Goal: Task Accomplishment & Management: Complete application form

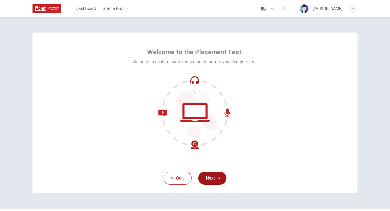
click at [214, 182] on button "Next" at bounding box center [212, 178] width 28 height 13
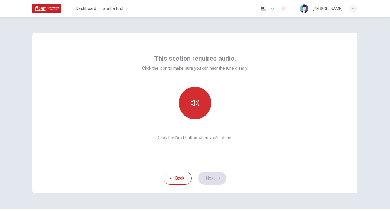
click at [195, 114] on button "button" at bounding box center [195, 103] width 33 height 33
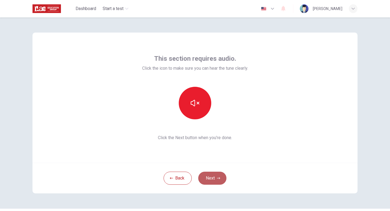
click at [208, 172] on button "Next" at bounding box center [212, 178] width 28 height 13
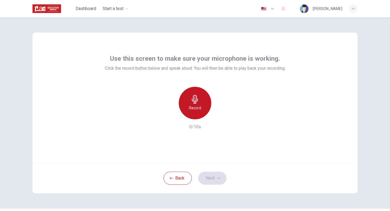
click at [198, 109] on h6 "Record" at bounding box center [195, 108] width 12 height 7
click at [198, 115] on div "Stop" at bounding box center [195, 103] width 33 height 33
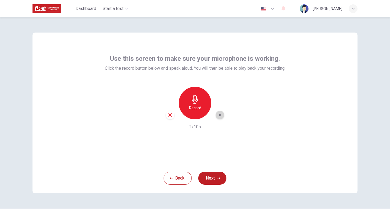
click at [220, 118] on div "button" at bounding box center [220, 115] width 9 height 9
click at [214, 177] on button "Next" at bounding box center [212, 178] width 28 height 13
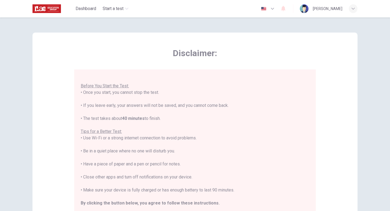
scroll to position [91, 0]
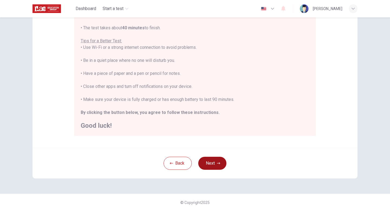
click at [216, 163] on button "Next" at bounding box center [212, 163] width 28 height 13
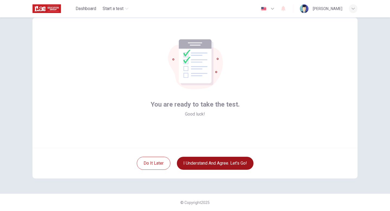
scroll to position [15, 0]
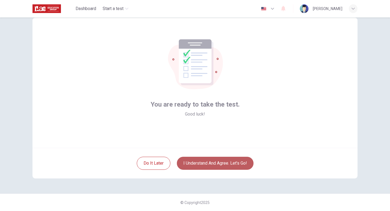
click at [216, 164] on button "I understand and agree. Let’s go!" at bounding box center [215, 163] width 77 height 13
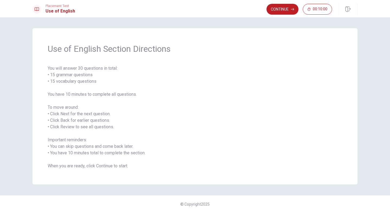
scroll to position [2, 0]
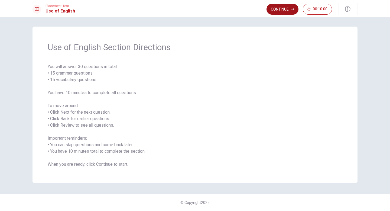
click at [284, 13] on button "Continue" at bounding box center [283, 9] width 32 height 11
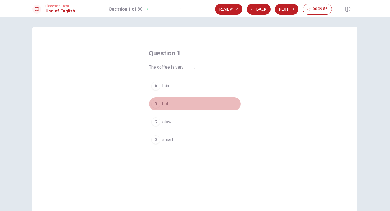
click at [158, 104] on div "B" at bounding box center [156, 104] width 9 height 9
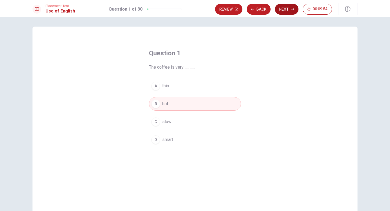
click at [286, 12] on button "Next" at bounding box center [287, 9] width 24 height 11
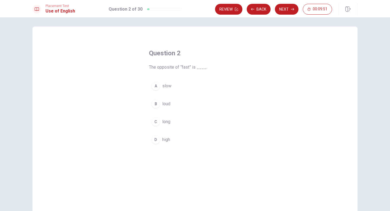
click at [166, 95] on div "A slow B loud C long D high" at bounding box center [195, 112] width 92 height 67
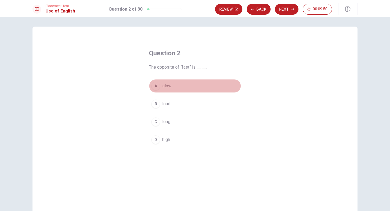
click at [166, 89] on button "A slow" at bounding box center [195, 86] width 92 height 14
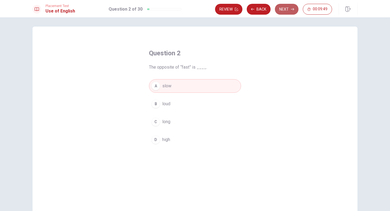
click at [289, 12] on button "Next" at bounding box center [287, 9] width 24 height 11
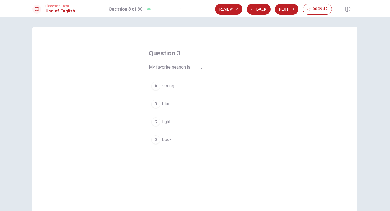
click at [165, 90] on button "A spring" at bounding box center [195, 86] width 92 height 14
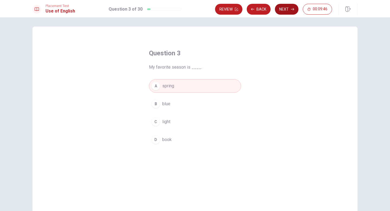
click at [291, 9] on icon "button" at bounding box center [292, 9] width 3 height 2
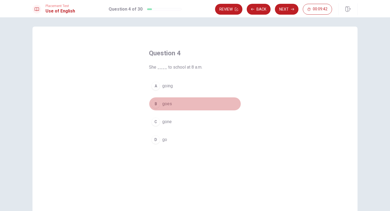
click at [169, 109] on button "B goes" at bounding box center [195, 104] width 92 height 14
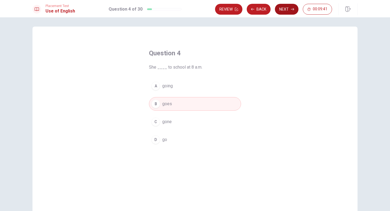
click at [293, 11] on button "Next" at bounding box center [287, 9] width 24 height 11
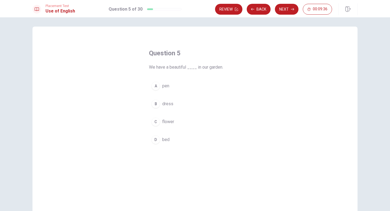
click at [173, 121] on span "flower" at bounding box center [168, 121] width 12 height 7
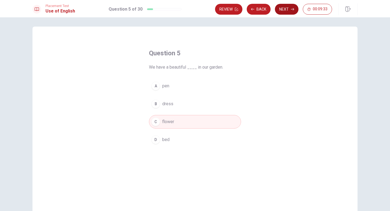
click at [288, 9] on button "Next" at bounding box center [287, 9] width 24 height 11
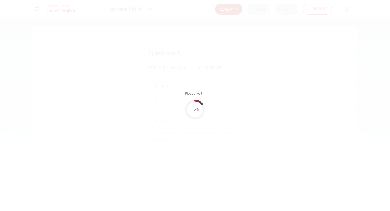
scroll to position [0, 0]
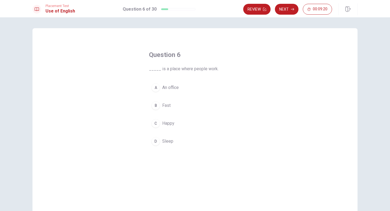
click at [175, 91] on button "A An office" at bounding box center [195, 88] width 92 height 14
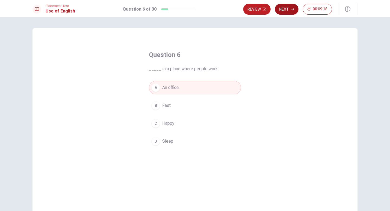
click at [291, 12] on button "Next" at bounding box center [287, 9] width 24 height 11
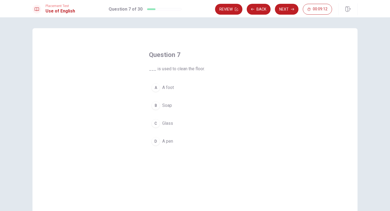
click at [169, 108] on span "Soap" at bounding box center [167, 105] width 10 height 7
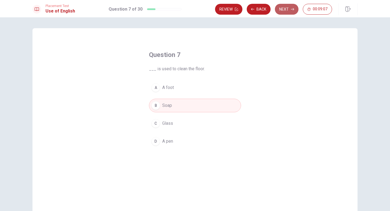
click at [287, 10] on button "Next" at bounding box center [287, 9] width 24 height 11
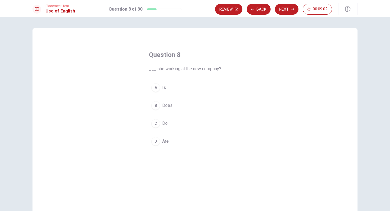
click at [162, 89] on button "A Is" at bounding box center [195, 88] width 92 height 14
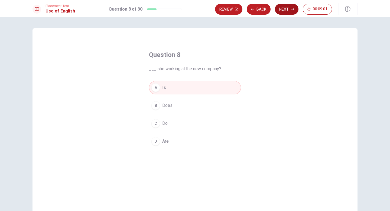
click at [289, 11] on button "Next" at bounding box center [287, 9] width 24 height 11
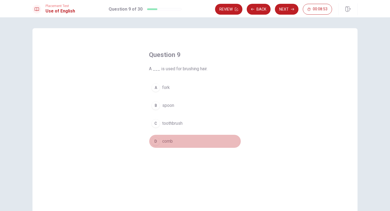
click at [158, 142] on div "D" at bounding box center [156, 141] width 9 height 9
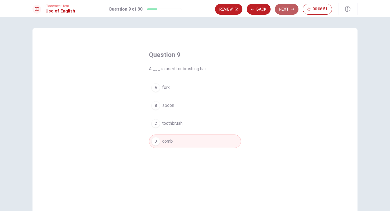
click at [284, 11] on button "Next" at bounding box center [287, 9] width 24 height 11
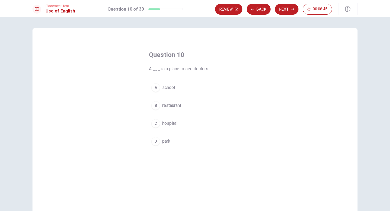
click at [165, 124] on span "hospital" at bounding box center [169, 123] width 15 height 7
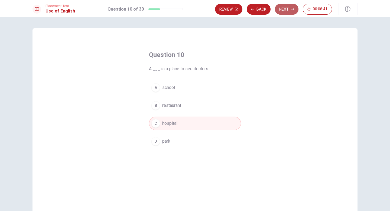
click at [290, 11] on button "Next" at bounding box center [287, 9] width 24 height 11
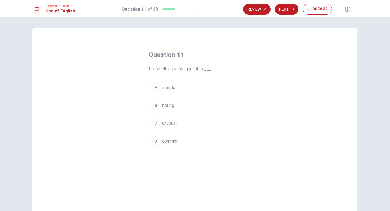
click at [164, 123] on span "unusual" at bounding box center [169, 123] width 14 height 7
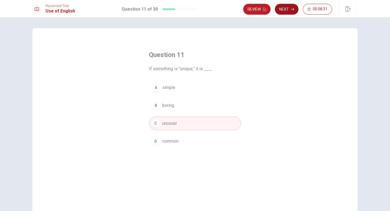
click at [292, 11] on button "Next" at bounding box center [287, 9] width 24 height 11
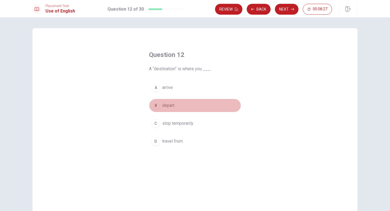
click at [170, 108] on span "depart" at bounding box center [168, 105] width 12 height 7
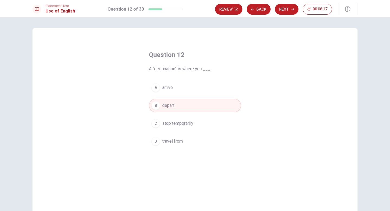
click at [183, 124] on span "stop temporarily" at bounding box center [177, 123] width 31 height 7
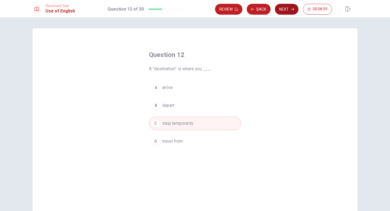
click at [290, 11] on button "Next" at bounding box center [287, 9] width 24 height 11
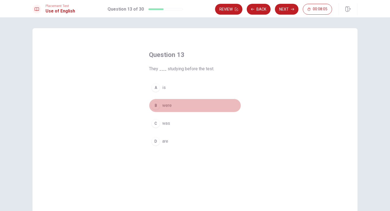
click at [172, 109] on button "B were" at bounding box center [195, 106] width 92 height 14
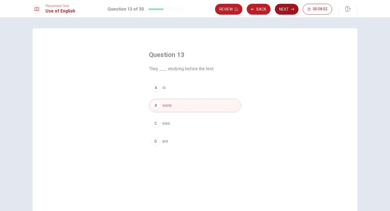
click at [284, 12] on button "Next" at bounding box center [287, 9] width 24 height 11
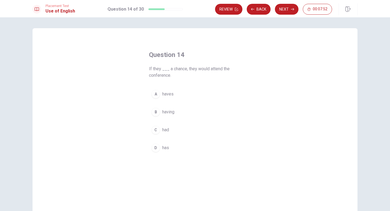
click at [161, 131] on button "C had" at bounding box center [195, 130] width 92 height 14
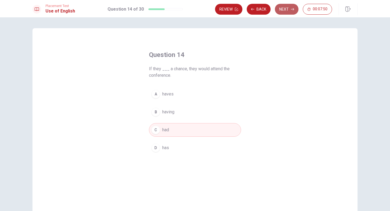
click at [292, 6] on button "Next" at bounding box center [287, 9] width 24 height 11
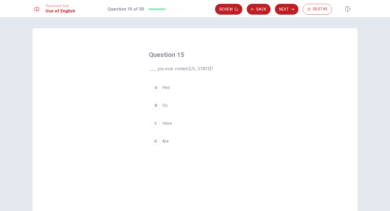
click at [168, 123] on span "Have" at bounding box center [167, 123] width 10 height 7
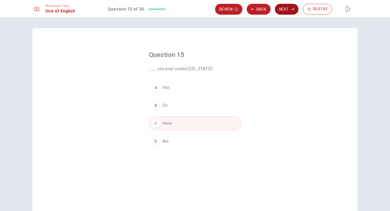
click at [293, 9] on icon "button" at bounding box center [292, 9] width 3 height 2
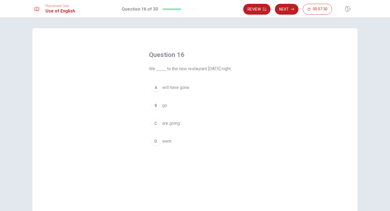
click at [173, 123] on span "are going" at bounding box center [171, 123] width 18 height 7
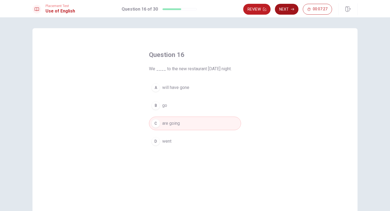
click at [294, 11] on button "Next" at bounding box center [287, 9] width 24 height 11
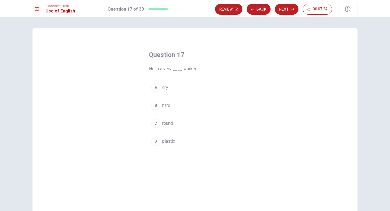
click at [165, 108] on span "hard" at bounding box center [166, 105] width 8 height 7
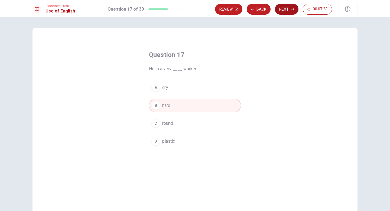
click at [287, 10] on button "Next" at bounding box center [287, 9] width 24 height 11
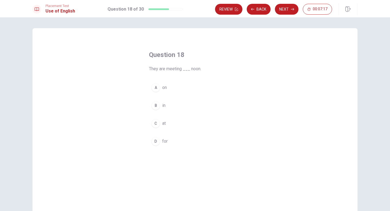
click at [155, 124] on div "C" at bounding box center [156, 123] width 9 height 9
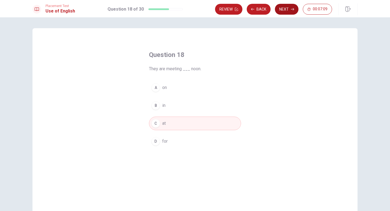
click at [286, 14] on button "Next" at bounding box center [287, 9] width 24 height 11
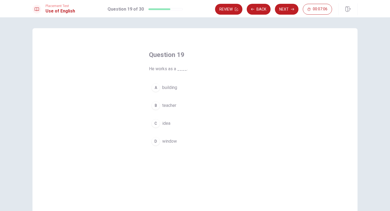
click at [180, 106] on button "B teacher" at bounding box center [195, 106] width 92 height 14
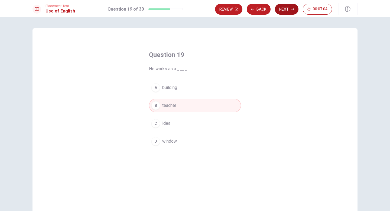
click at [292, 10] on icon "button" at bounding box center [292, 9] width 3 height 3
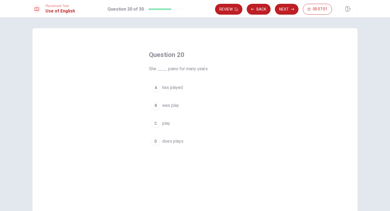
click at [184, 88] on button "A has played" at bounding box center [195, 88] width 92 height 14
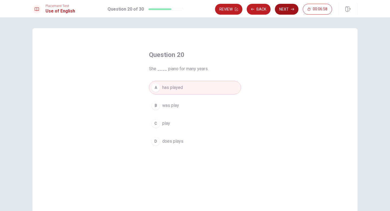
click at [294, 10] on button "Next" at bounding box center [287, 9] width 24 height 11
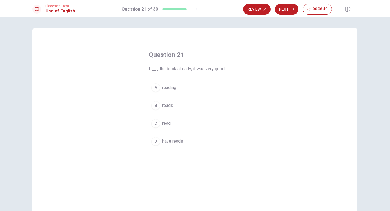
click at [162, 123] on button "C read" at bounding box center [195, 124] width 92 height 14
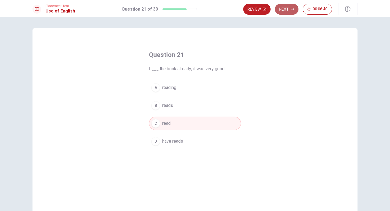
click at [294, 10] on icon "button" at bounding box center [292, 9] width 3 height 3
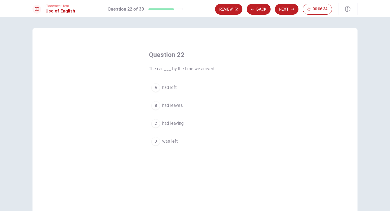
click at [176, 91] on button "A had left" at bounding box center [195, 88] width 92 height 14
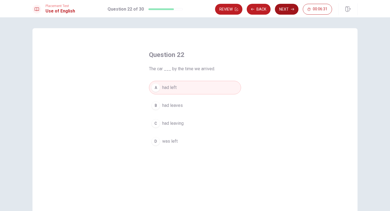
click at [290, 12] on button "Next" at bounding box center [287, 9] width 24 height 11
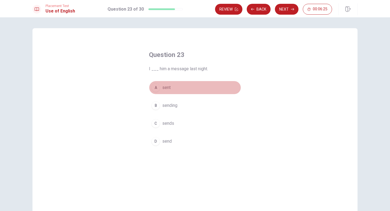
click at [157, 91] on div "A" at bounding box center [156, 87] width 9 height 9
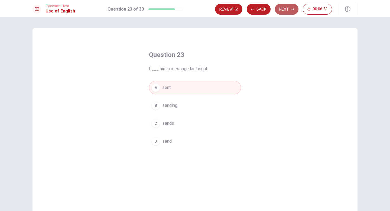
click at [289, 12] on button "Next" at bounding box center [287, 9] width 24 height 11
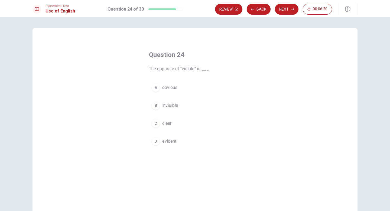
click at [178, 108] on button "B invisible" at bounding box center [195, 106] width 92 height 14
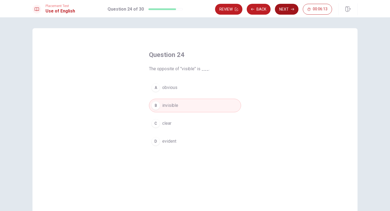
click at [291, 13] on button "Next" at bounding box center [287, 9] width 24 height 11
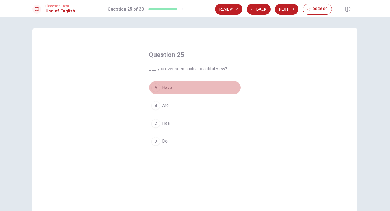
click at [171, 93] on button "A Have" at bounding box center [195, 88] width 92 height 14
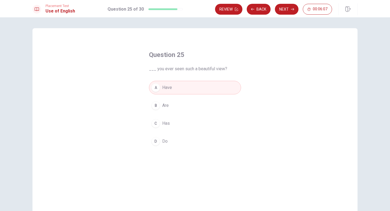
click at [302, 9] on div "Review Back Next 00:06:07" at bounding box center [273, 9] width 117 height 11
click at [295, 10] on button "Next" at bounding box center [287, 9] width 24 height 11
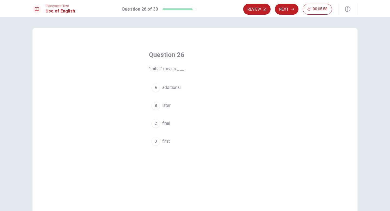
click at [158, 141] on div "D" at bounding box center [156, 141] width 9 height 9
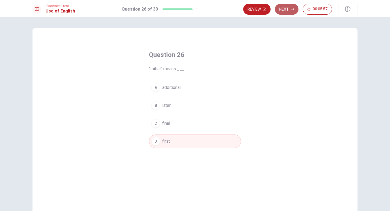
click at [286, 9] on button "Next" at bounding box center [287, 9] width 24 height 11
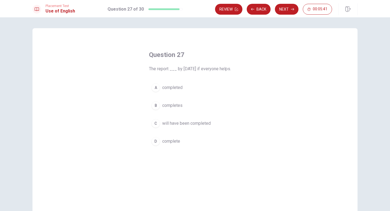
click at [173, 126] on span "will have been completed" at bounding box center [186, 123] width 49 height 7
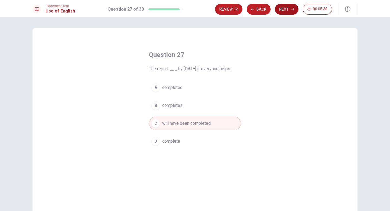
click at [290, 12] on button "Next" at bounding box center [287, 9] width 24 height 11
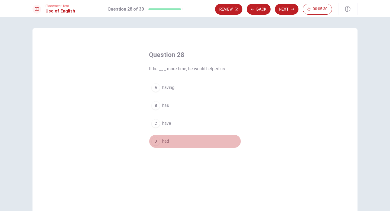
click at [158, 143] on div "D" at bounding box center [156, 141] width 9 height 9
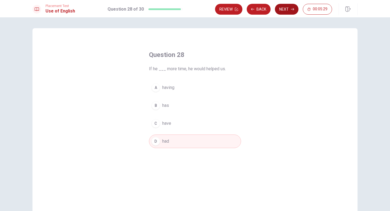
click at [289, 12] on button "Next" at bounding box center [287, 9] width 24 height 11
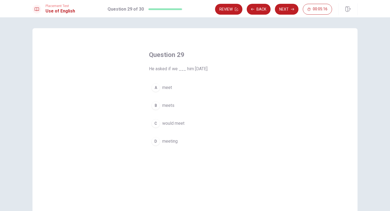
click at [170, 91] on button "A meet" at bounding box center [195, 88] width 92 height 14
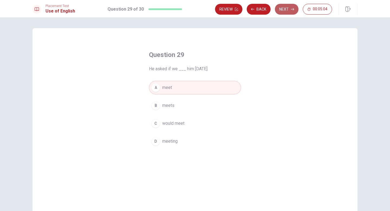
click at [289, 12] on button "Next" at bounding box center [287, 9] width 24 height 11
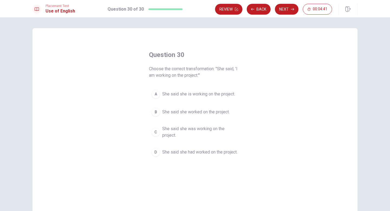
click at [197, 129] on span "She said she was working on the project." at bounding box center [200, 132] width 76 height 13
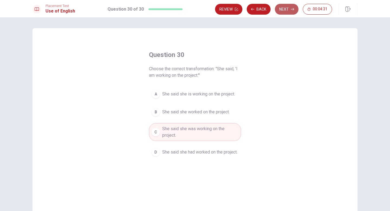
click at [290, 13] on button "Next" at bounding box center [287, 9] width 24 height 11
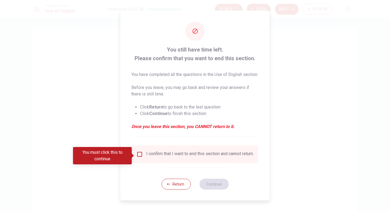
click at [172, 183] on div "Return Continue" at bounding box center [195, 184] width 67 height 33
click at [172, 185] on button "Return" at bounding box center [176, 184] width 29 height 11
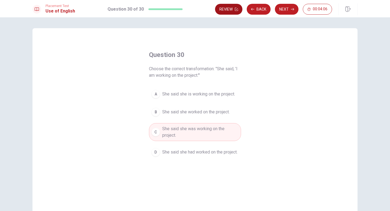
click at [229, 11] on button "Review" at bounding box center [228, 9] width 27 height 11
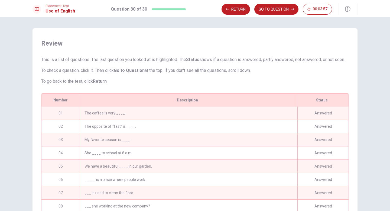
scroll to position [63, 0]
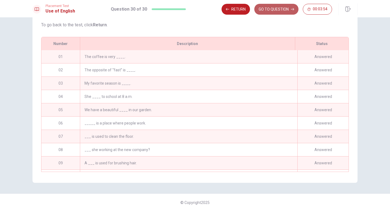
click at [280, 7] on button "GO TO QUESTION" at bounding box center [277, 9] width 44 height 11
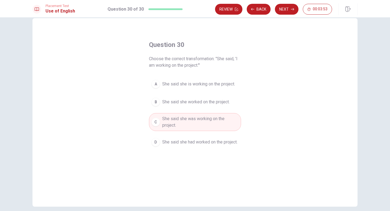
scroll to position [5, 0]
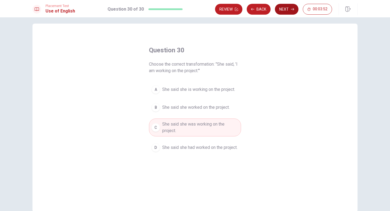
click at [288, 10] on button "Next" at bounding box center [287, 9] width 24 height 11
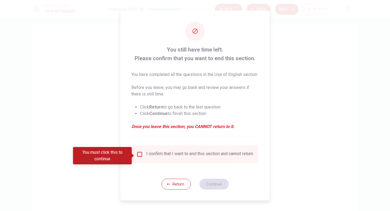
click at [163, 158] on div "I confirm that I want to end this section and cannot return." at bounding box center [200, 154] width 108 height 7
click at [156, 157] on div "I confirm that I want to end this section and cannot return." at bounding box center [200, 154] width 108 height 7
click at [140, 156] on input "You must click this to continue" at bounding box center [140, 154] width 7 height 7
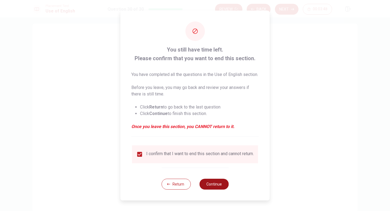
click at [205, 185] on button "Continue" at bounding box center [214, 184] width 29 height 11
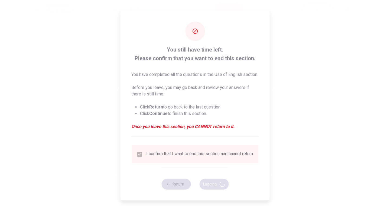
scroll to position [0, 0]
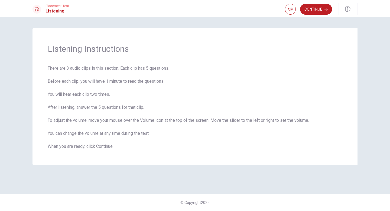
click at [284, 13] on div "Placement Test Listening Continue" at bounding box center [195, 9] width 343 height 12
click at [287, 12] on button "button" at bounding box center [290, 9] width 11 height 11
click at [309, 11] on button "Continue" at bounding box center [316, 9] width 32 height 11
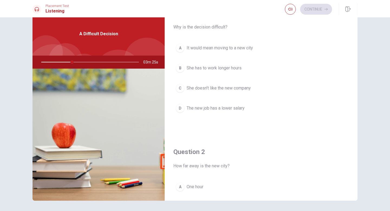
scroll to position [21, 0]
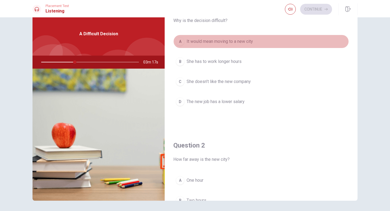
click at [211, 40] on span "It would mean moving to a new city" at bounding box center [220, 41] width 66 height 7
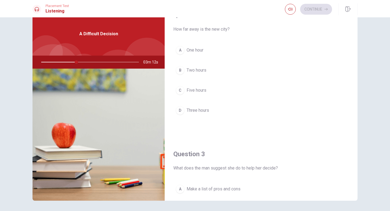
scroll to position [152, 0]
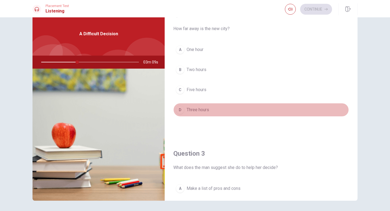
click at [197, 109] on span "Three hours" at bounding box center [198, 110] width 23 height 7
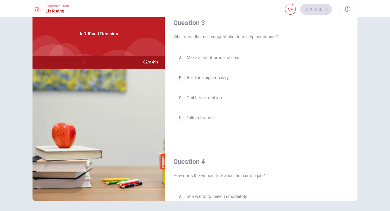
scroll to position [281, 0]
click at [219, 63] on button "A Make a list of pros and cons" at bounding box center [262, 59] width 176 height 14
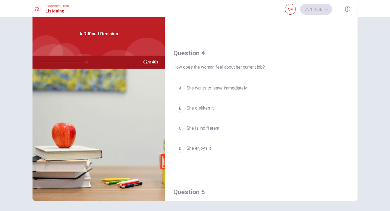
scroll to position [404, 0]
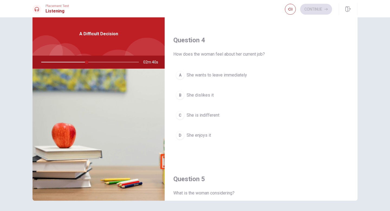
click at [200, 134] on span "She enjoys it" at bounding box center [199, 135] width 24 height 7
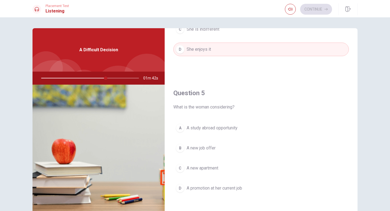
scroll to position [18, 0]
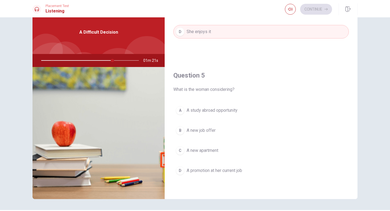
click at [194, 129] on span "A new job offer" at bounding box center [201, 130] width 29 height 7
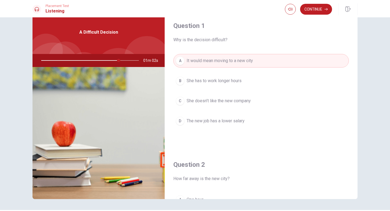
scroll to position [0, 0]
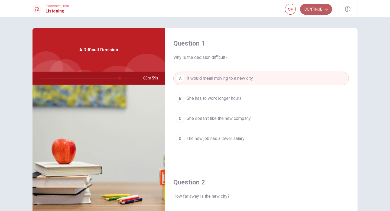
click at [316, 14] on button "Continue" at bounding box center [316, 9] width 32 height 11
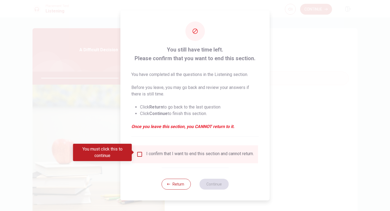
click at [157, 163] on div "I confirm that I want to end this section and cannot return." at bounding box center [195, 154] width 126 height 18
click at [161, 153] on div "I confirm that I want to end this section and cannot return." at bounding box center [200, 154] width 108 height 7
click at [139, 154] on input "You must click this to continue" at bounding box center [140, 154] width 7 height 7
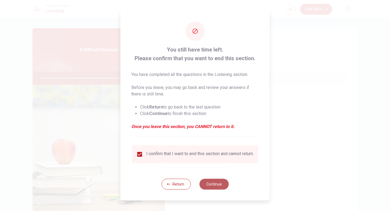
click at [214, 188] on button "Continue" at bounding box center [214, 184] width 29 height 11
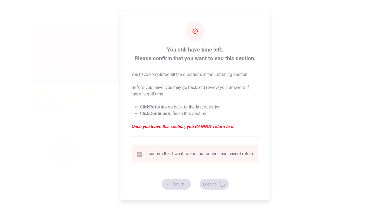
type input "82"
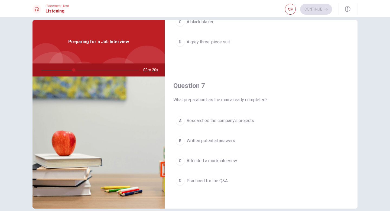
scroll to position [88, 0]
click at [222, 120] on span "Researched the company’s projects" at bounding box center [221, 121] width 68 height 7
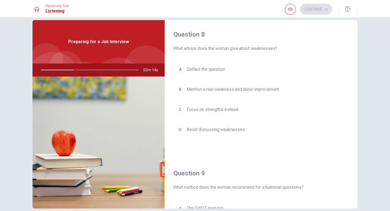
scroll to position [357, 0]
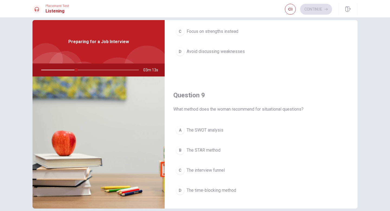
click at [210, 155] on button "B The STAR method" at bounding box center [262, 150] width 176 height 14
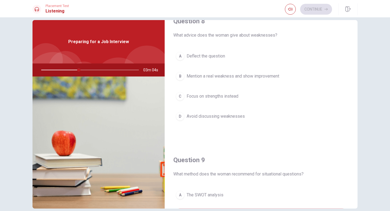
scroll to position [293, 0]
click at [255, 75] on span "Mention a real weakness and show improvement" at bounding box center [233, 75] width 93 height 7
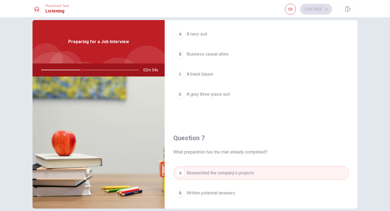
scroll to position [27, 0]
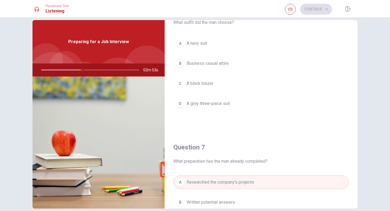
click at [211, 47] on button "A A navy suit" at bounding box center [262, 44] width 176 height 14
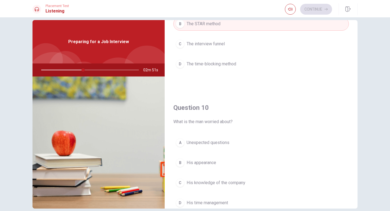
scroll to position [506, 0]
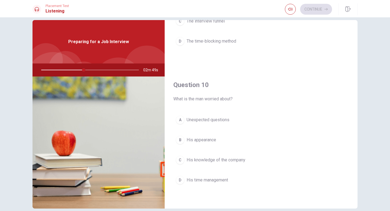
click at [213, 123] on button "A Unexpected questions" at bounding box center [262, 120] width 176 height 14
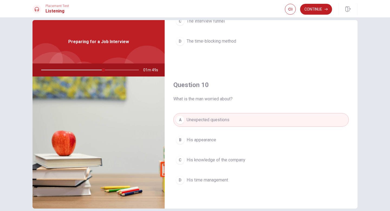
scroll to position [34, 0]
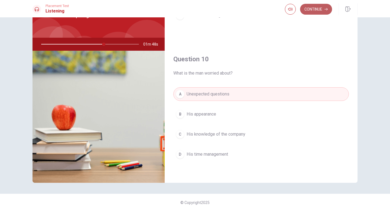
click at [315, 10] on button "Continue" at bounding box center [316, 9] width 32 height 11
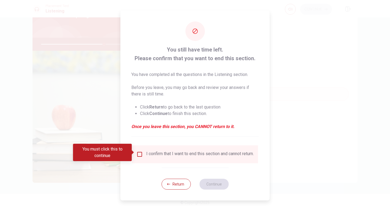
click at [158, 151] on div "I confirm that I want to end this section and cannot return." at bounding box center [200, 154] width 108 height 7
click at [142, 155] on input "You must click this to continue" at bounding box center [140, 154] width 7 height 7
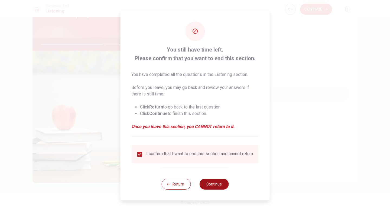
click at [209, 184] on button "Continue" at bounding box center [214, 184] width 29 height 11
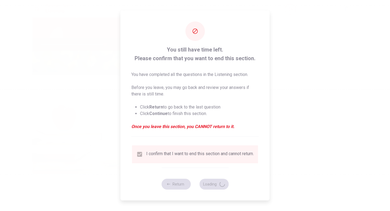
type input "66"
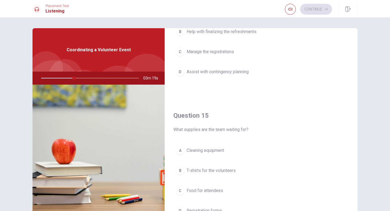
scroll to position [505, 0]
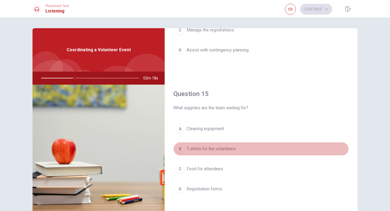
click at [204, 152] on span "T-shirts for the volunteers" at bounding box center [211, 149] width 49 height 7
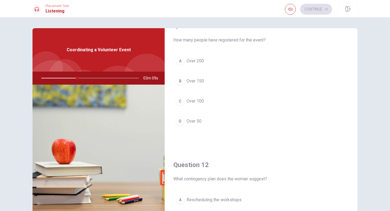
scroll to position [19, 0]
click at [201, 82] on span "Over 150" at bounding box center [195, 79] width 17 height 7
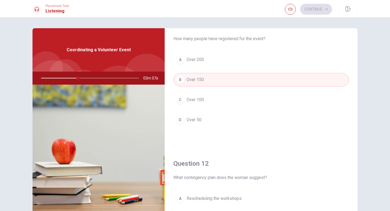
click at [205, 101] on button "C Over 100" at bounding box center [262, 100] width 176 height 14
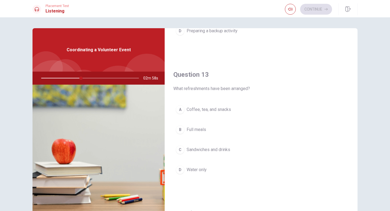
scroll to position [247, 0]
click at [206, 115] on button "A Coffee, tea, and snacks" at bounding box center [262, 109] width 176 height 14
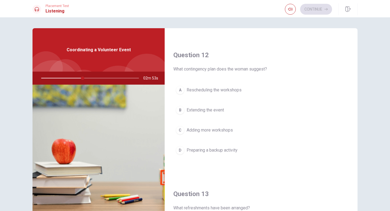
scroll to position [128, 0]
click at [216, 131] on span "Adding more workshops" at bounding box center [210, 129] width 46 height 7
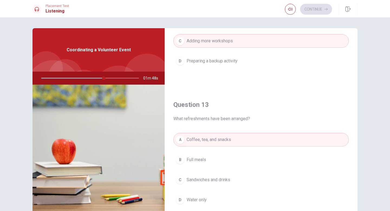
scroll to position [166, 0]
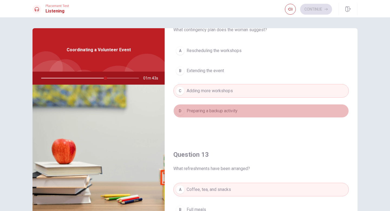
click at [210, 117] on button "D Preparing a backup activity" at bounding box center [262, 111] width 176 height 14
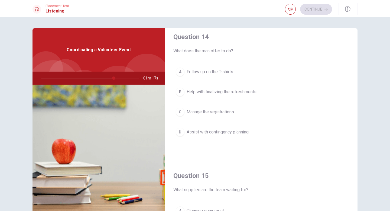
scroll to position [423, 0]
click at [219, 121] on div "A Follow up on the T-shirts B Help with finalizing the refreshments C Manage th…" at bounding box center [262, 107] width 176 height 85
click at [224, 112] on span "Manage the registrations" at bounding box center [210, 111] width 47 height 7
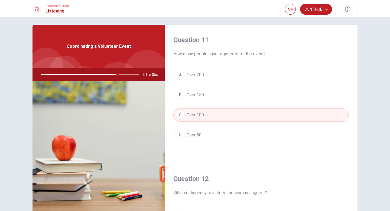
scroll to position [0, 0]
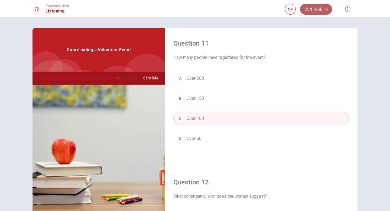
click at [313, 9] on button "Continue" at bounding box center [316, 9] width 32 height 11
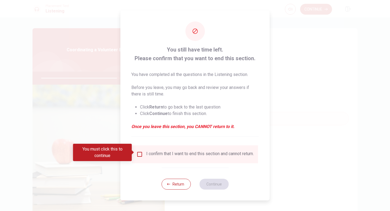
click at [147, 152] on div "I confirm that I want to end this section and cannot return." at bounding box center [200, 154] width 108 height 7
click at [143, 152] on div "I confirm that I want to end this section and cannot return." at bounding box center [195, 154] width 117 height 7
click at [140, 152] on input "You must click this to continue" at bounding box center [140, 154] width 7 height 7
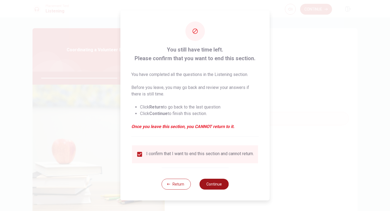
click at [213, 188] on button "Continue" at bounding box center [214, 184] width 29 height 11
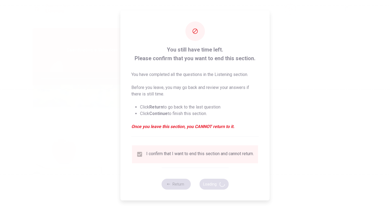
type input "80"
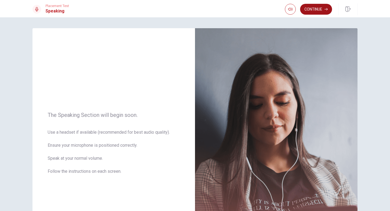
click at [317, 9] on button "Continue" at bounding box center [316, 9] width 32 height 11
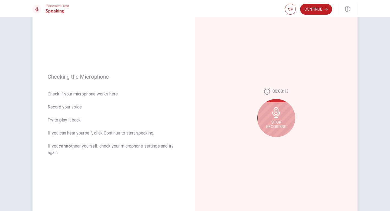
scroll to position [31, 0]
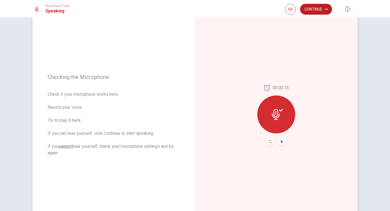
click at [282, 144] on button "Play Audio" at bounding box center [283, 142] width 8 height 8
click at [317, 12] on button "Continue" at bounding box center [316, 9] width 32 height 11
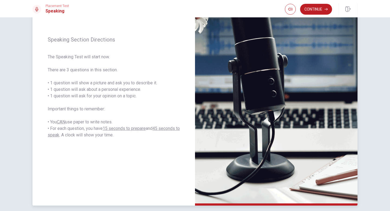
scroll to position [18, 0]
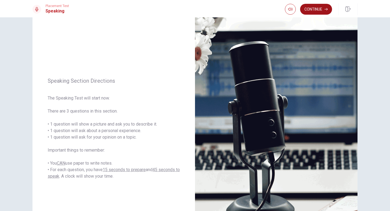
click at [318, 6] on button "Continue" at bounding box center [316, 9] width 32 height 11
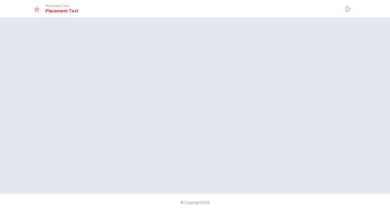
scroll to position [0, 0]
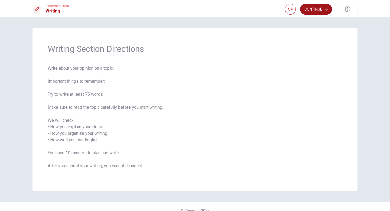
click at [312, 11] on button "Continue" at bounding box center [316, 9] width 32 height 11
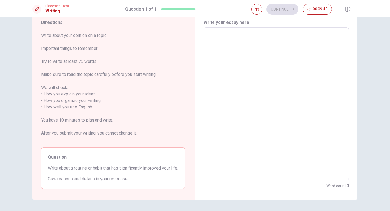
scroll to position [20, 0]
click at [217, 79] on textarea at bounding box center [277, 104] width 138 height 144
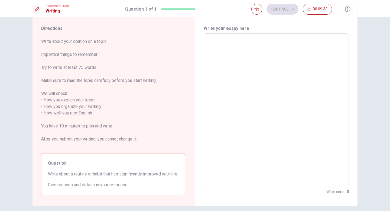
scroll to position [14, 0]
type textarea "G"
type textarea "x"
type textarea "Ge"
type textarea "x"
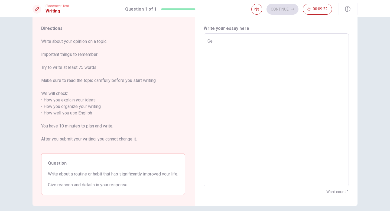
type textarea "Get"
type textarea "x"
type textarea "Gett"
type textarea "x"
type textarea "Getti"
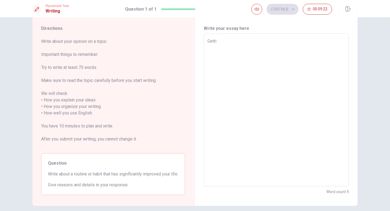
type textarea "x"
type textarea "Gettin"
type textarea "x"
type textarea "Getting"
type textarea "x"
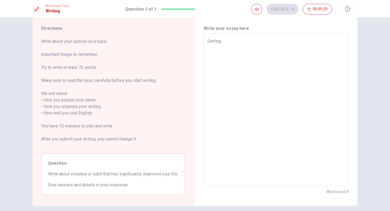
type textarea "Getting"
type textarea "x"
type textarea "Getting u"
type textarea "x"
type textarea "Getting up"
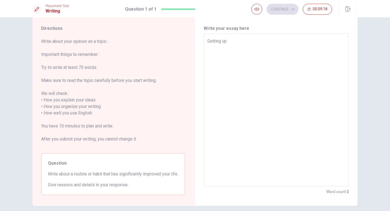
type textarea "x"
type textarea "Getting up"
type textarea "x"
type textarea "Getting up e"
type textarea "x"
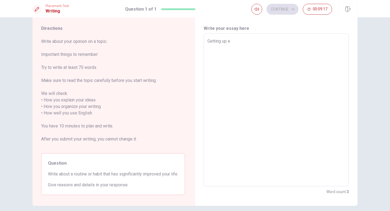
type textarea "Getting up ea"
type textarea "x"
type textarea "Getting up ear"
type textarea "x"
type textarea "Getting up [PERSON_NAME]"
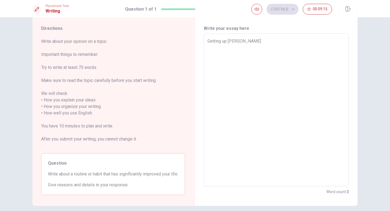
type textarea "x"
type textarea "Getting up early"
type textarea "x"
type textarea "Getting up early"
type textarea "x"
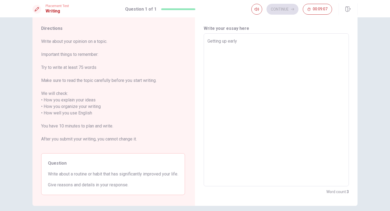
type textarea "Getting up early i"
type textarea "x"
type textarea "Getting up early is"
type textarea "x"
type textarea "Getting up early is"
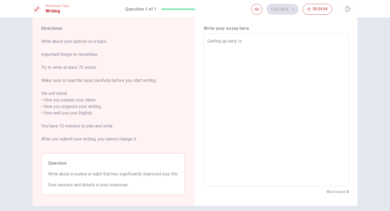
type textarea "x"
type textarea "Getting up early is a"
type textarea "x"
type textarea "Getting up early is a"
click at [237, 41] on textarea "Getting up early is a" at bounding box center [277, 110] width 138 height 144
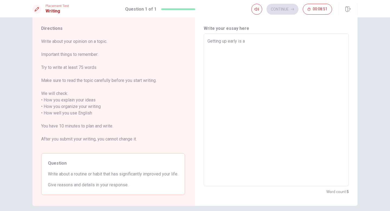
type textarea "x"
type textarea "Getting up early is a"
type textarea "x"
type textarea "Getting up early e is a"
type textarea "x"
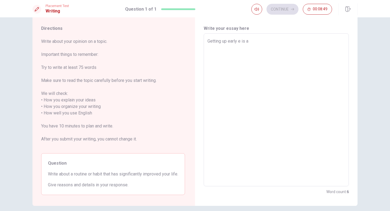
type textarea "Getting up early ev is a"
type textarea "x"
type textarea "Getting up early eve is a"
type textarea "x"
type textarea "Getting up early ever is a"
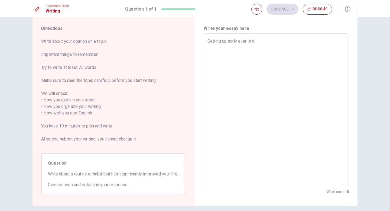
type textarea "x"
type textarea "Getting up early every is a"
type textarea "x"
type textarea "Getting up early every is a"
type textarea "x"
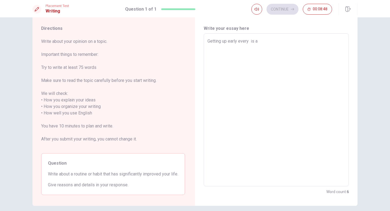
type textarea "Getting up early every d is a"
type textarea "x"
type textarea "Getting up early every da is a"
type textarea "x"
type textarea "Getting up early every day is a"
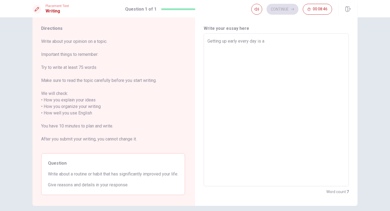
type textarea "x"
type textarea "Getting up early every day is a"
type textarea "x"
type textarea "Getting up early every day is a h"
type textarea "x"
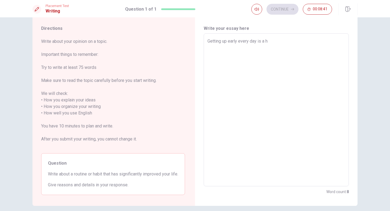
type textarea "Getting up early every day is a ha"
type textarea "x"
type textarea "Getting up early every day is a han"
type textarea "x"
type textarea "Getting up early every day is a ha"
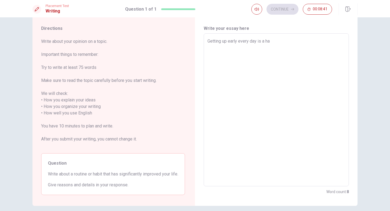
type textarea "x"
type textarea "Getting up early every day is a hab"
type textarea "x"
type textarea "Getting up early every day is a habi"
type textarea "x"
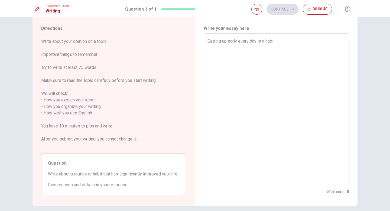
type textarea "Getting up early every day is a habit"
type textarea "x"
type textarea "Getting up early every day is a habit"
type textarea "x"
type textarea "Getting up early every day is a habit t"
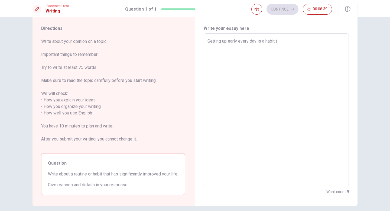
type textarea "x"
type textarea "Getting up early every day is a habit to"
type textarea "x"
type textarea "Getting up early every day is a habit t"
type textarea "x"
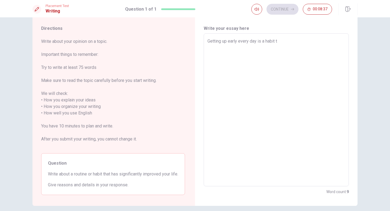
type textarea "Getting up early every day is a habit"
type textarea "x"
type textarea "Getting up early every day is a habit t"
type textarea "x"
type textarea "Getting up early every day is a habit th"
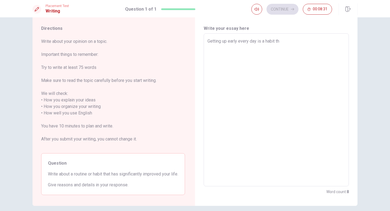
type textarea "x"
type textarea "Getting up early every day is a habit tha"
type textarea "x"
type textarea "Getting up early every day is a habit that"
type textarea "x"
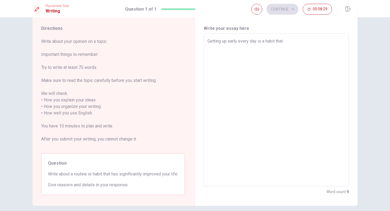
type textarea "Getting up early every day is a habit that"
type textarea "x"
type textarea "Getting up early every day is a habit that i"
type textarea "x"
type textarea "Getting up early every day is a habit that im"
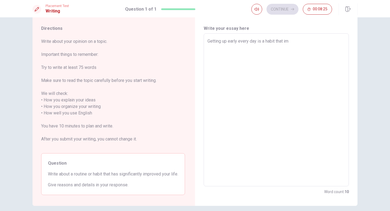
type textarea "x"
type textarea "Getting up early every day is a habit that i"
type textarea "x"
type textarea "Getting up early every day is a habit that"
type textarea "x"
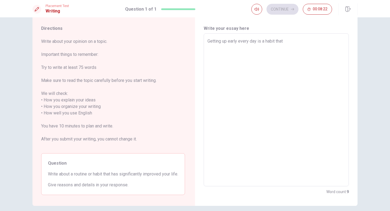
type textarea "Getting up early every day is a habit that h"
type textarea "x"
type textarea "Getting up early every day is a habit that ha"
type textarea "x"
type textarea "Getting up early every day is a habit that has"
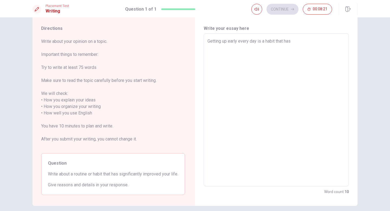
type textarea "x"
type textarea "Getting up early every day is a habit that [PERSON_NAME]"
type textarea "x"
type textarea "Getting up early every day is a habit that has"
type textarea "x"
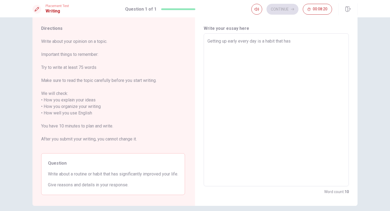
type textarea "Getting up early every day is a habit that has"
type textarea "x"
type textarea "Getting up early every day is a habit that has i"
type textarea "x"
type textarea "Getting up early every day is a habit that has im"
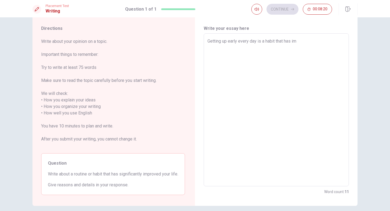
type textarea "x"
type textarea "Getting up early every day is a habit that has imp"
type textarea "x"
type textarea "Getting up early every day is a habit that has impr"
type textarea "x"
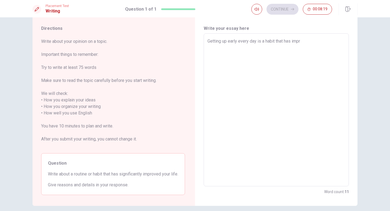
type textarea "Getting up early every day is a habit that has impro"
type textarea "x"
type textarea "Getting up early every day is a habit that has improv"
type textarea "x"
type textarea "Getting up early every day is a habit that has improve"
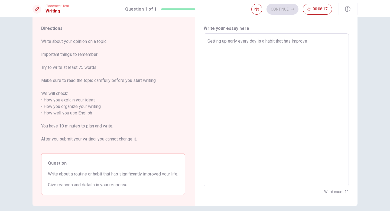
type textarea "x"
type textarea "Getting up early every day is a habit that has improved"
type textarea "x"
type textarea "Getting up early every day is a habit that has improved"
type textarea "x"
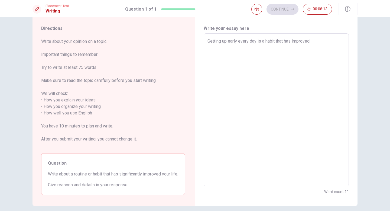
type textarea "Getting up early every day is a habit that has improved o"
type textarea "x"
type textarea "Getting up early every day is a habit that has improved ou"
type textarea "x"
type textarea "Getting up early every day is a habit that has improved our"
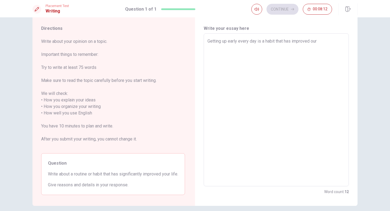
type textarea "x"
type textarea "Getting up early every day is a habit that has improved our"
type textarea "x"
type textarea "Getting up early every day is a habit that has improved our l"
type textarea "x"
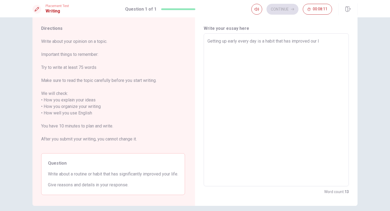
type textarea "Getting up early every day is a habit that has improved our li"
type textarea "x"
type textarea "Getting up early every day is a habit that has improved our l"
type textarea "x"
type textarea "Getting up early every day is a habit that has improved our"
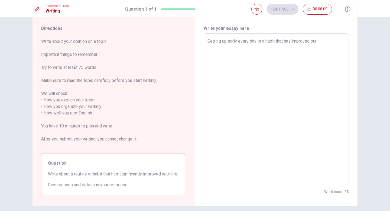
type textarea "x"
type textarea "Getting up early every day is a habit that has improved our"
type textarea "x"
type textarea "Getting up early every day is a habit that has improved ou"
type textarea "x"
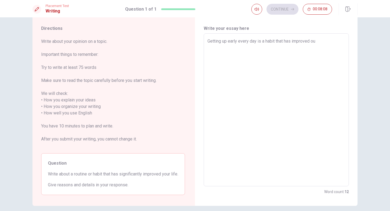
type textarea "Getting up early every day is a habit that has improved o"
type textarea "x"
type textarea "Getting up early every day is a habit that has improved"
type textarea "x"
type textarea "Getting up early every day is a habit that has improved m"
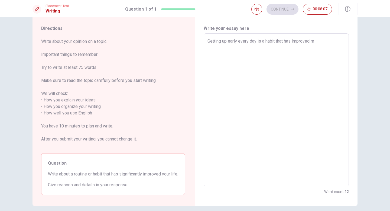
type textarea "x"
type textarea "Getting up early every day is a habit that has improved my"
type textarea "x"
type textarea "Getting up early every day is a habit that has improved my"
type textarea "x"
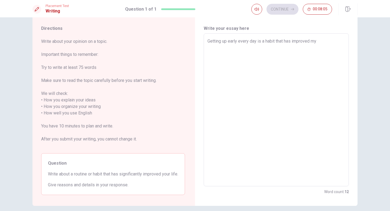
type textarea "Getting up early every day is a habit that has improved my l"
type textarea "x"
type textarea "Getting up early every day is a habit that has improved my li"
type textarea "x"
type textarea "Getting up early every day is a habit that has improved my lif"
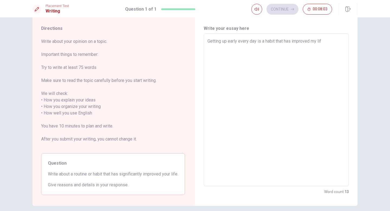
type textarea "x"
type textarea "Getting up early every day is a habit that has improved my life"
type textarea "x"
type textarea "Getting up early every day is a habit that has improved my life/"
type textarea "x"
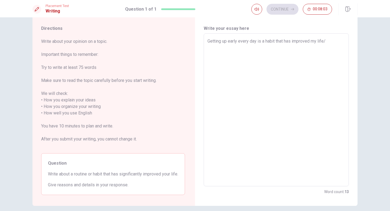
type textarea "Getting up early every day is a habit that has improved my life"
type textarea "x"
type textarea "Getting up early every day is a habit that has improved my life."
type textarea "x"
type textarea "Getting up early every day is a habit that has improved my life.I"
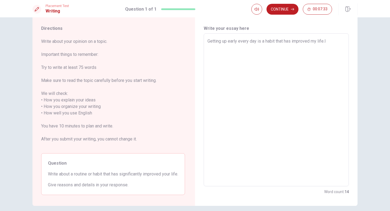
type textarea "x"
type textarea "Getting up early every day is a habit that has improved my life.I"
type textarea "x"
type textarea "Getting up early every day is a habit that has improved my life.I f"
type textarea "x"
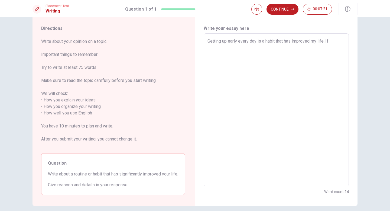
type textarea "Getting up early every day is a habit that has improved my life.I fe"
type textarea "x"
type textarea "Getting up early every day is a habit that has improved my life.I fel"
type textarea "x"
type textarea "Getting up early every day is a habit that has improved my life.I fell"
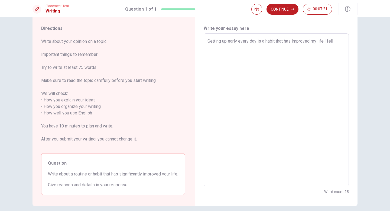
type textarea "x"
type textarea "Getting up early every day is a habit that has improved my life.I fel"
type textarea "x"
type textarea "Getting up early every day is a habit that has improved my life.I fe"
click at [327, 41] on textarea "Getting up early every day is a habit that has improved my life.I feel refreshe…" at bounding box center [277, 110] width 138 height 144
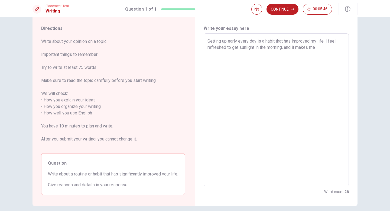
click at [334, 48] on textarea "Getting up early every day is a habit that has improved my life. I feel refresh…" at bounding box center [277, 110] width 138 height 144
click at [223, 53] on textarea "Getting up early every day is a habit that has improved my life. I feel refresh…" at bounding box center [277, 110] width 138 height 144
click at [256, 52] on textarea "Getting up early every day is a habit that has improved my life. I feel refresh…" at bounding box center [277, 110] width 138 height 144
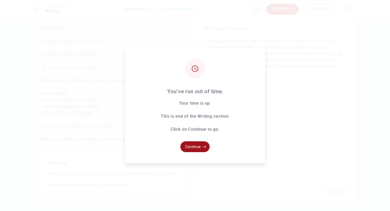
click at [192, 145] on button "Continue" at bounding box center [195, 146] width 29 height 11
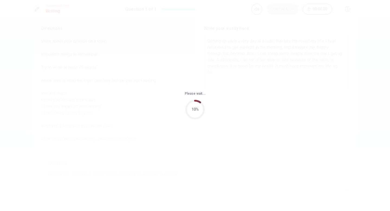
scroll to position [0, 0]
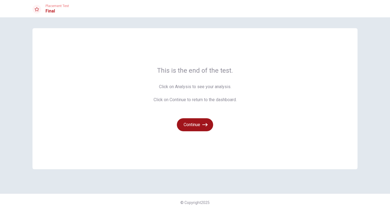
click at [195, 126] on button "Continue" at bounding box center [195, 124] width 36 height 13
